Goal: Information Seeking & Learning: Learn about a topic

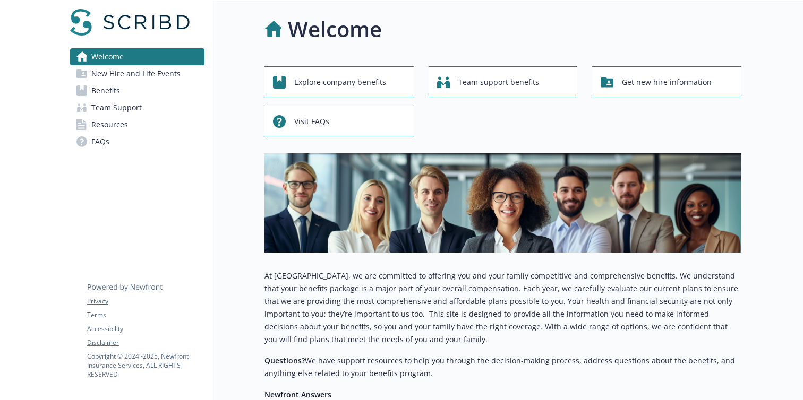
click at [167, 73] on span "New Hire and Life Events" at bounding box center [135, 73] width 89 height 17
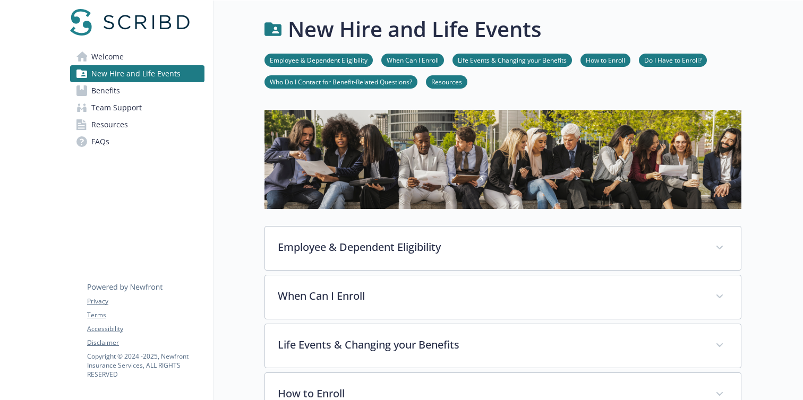
click at [146, 89] on link "Benefits" at bounding box center [137, 90] width 134 height 17
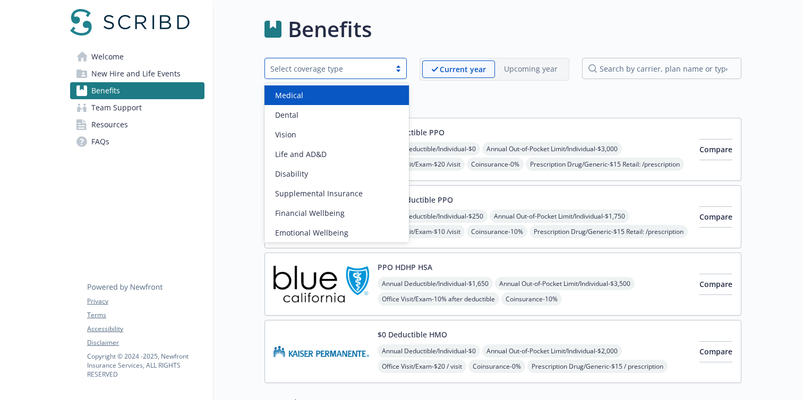
click at [291, 67] on div "Select coverage type" at bounding box center [327, 68] width 115 height 11
